Goal: Information Seeking & Learning: Learn about a topic

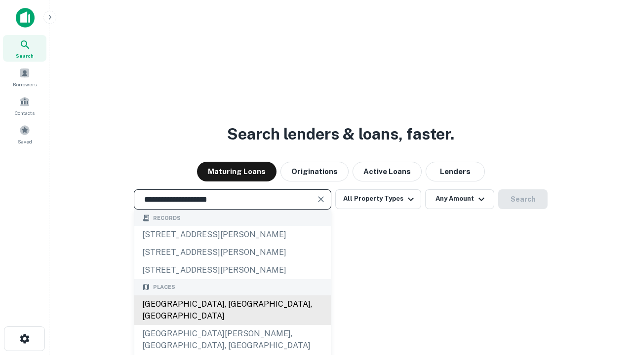
click at [232, 325] on div "[GEOGRAPHIC_DATA], [GEOGRAPHIC_DATA], [GEOGRAPHIC_DATA]" at bounding box center [232, 311] width 197 height 30
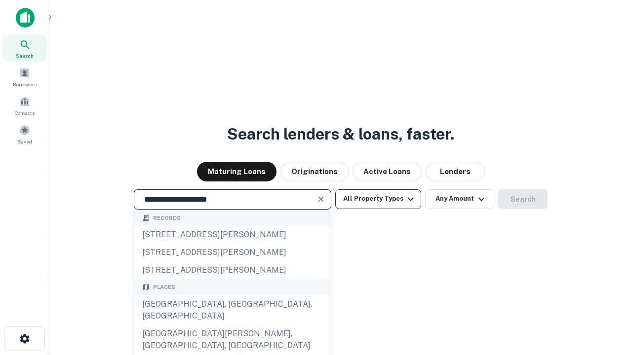
type input "**********"
click at [378, 199] on button "All Property Types" at bounding box center [378, 200] width 86 height 20
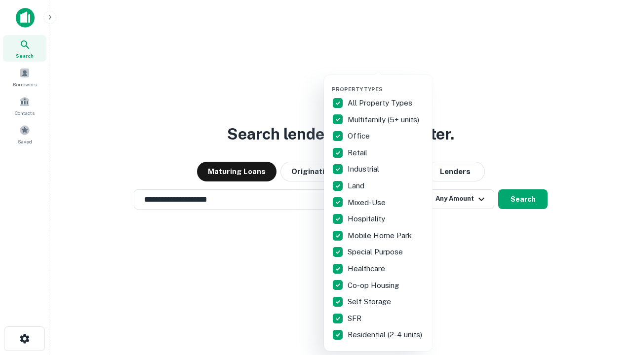
click at [386, 83] on button "button" at bounding box center [386, 83] width 109 height 0
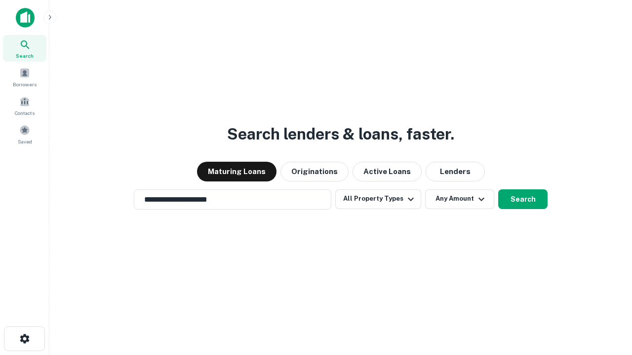
scroll to position [15, 0]
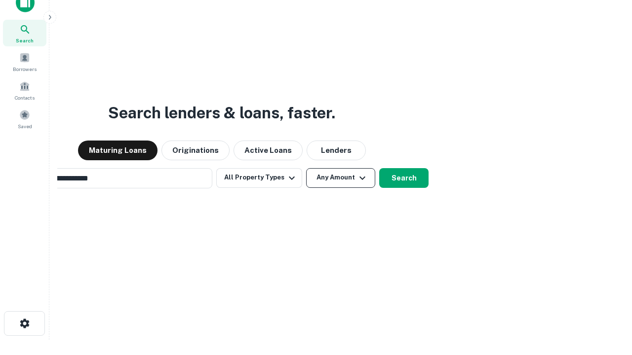
click at [306, 168] on button "Any Amount" at bounding box center [340, 178] width 69 height 20
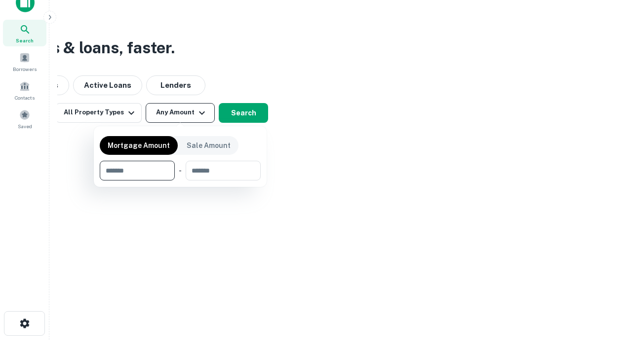
scroll to position [16, 0]
type input "*******"
click at [180, 181] on button "button" at bounding box center [180, 181] width 161 height 0
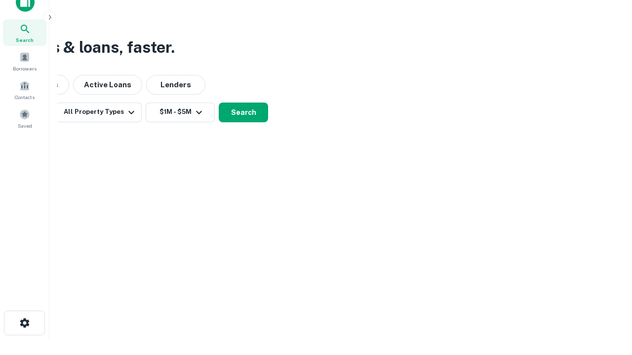
scroll to position [15, 0]
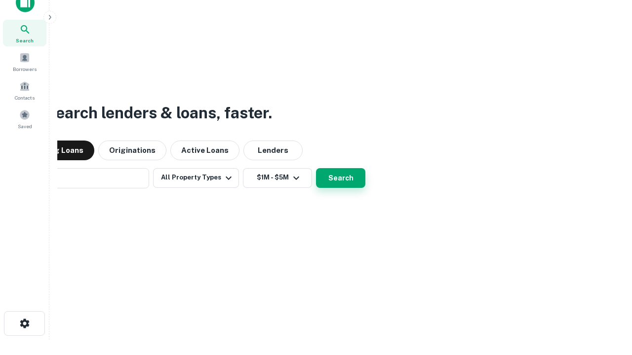
click at [316, 168] on button "Search" at bounding box center [340, 178] width 49 height 20
